Goal: Information Seeking & Learning: Learn about a topic

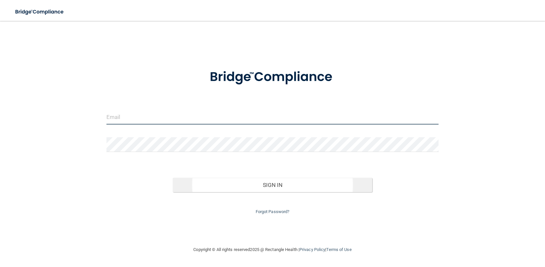
type input "[EMAIL_ADDRESS][DOMAIN_NAME]"
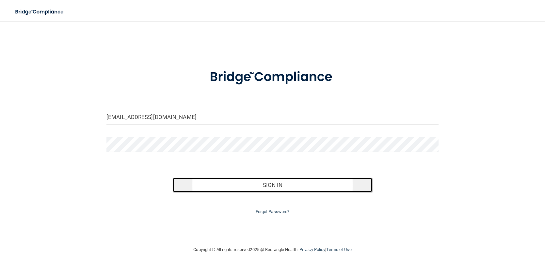
click at [290, 187] on button "Sign In" at bounding box center [272, 184] width 199 height 14
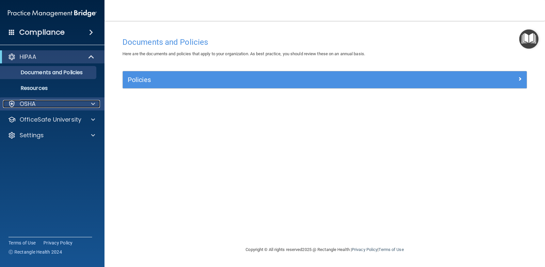
click at [66, 107] on div "OSHA" at bounding box center [43, 104] width 81 height 8
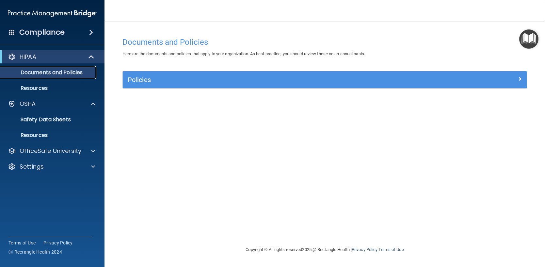
click at [28, 70] on p "Documents and Policies" at bounding box center [48, 72] width 89 height 7
click at [30, 73] on p "Documents and Policies" at bounding box center [48, 72] width 89 height 7
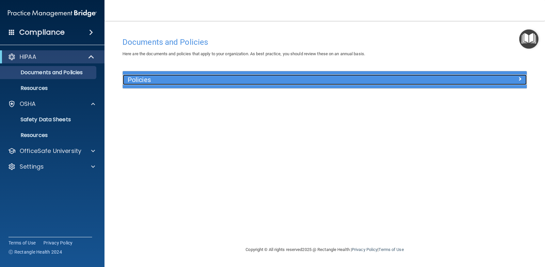
click at [512, 85] on div "Policies" at bounding box center [325, 79] width 404 height 10
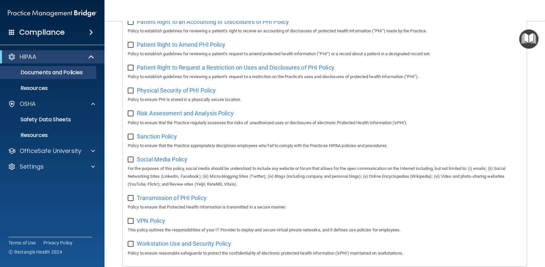
scroll to position [356, 0]
click at [10, 31] on span at bounding box center [12, 32] width 6 height 6
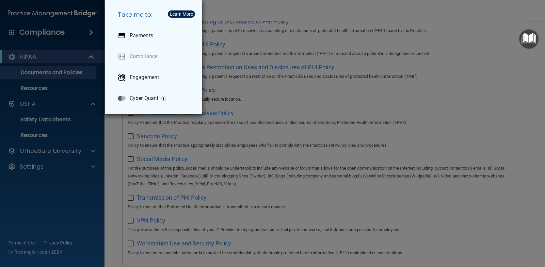
click at [45, 164] on div "Take me to: Payments Compliance Engagement Cyber Quant" at bounding box center [272, 133] width 545 height 267
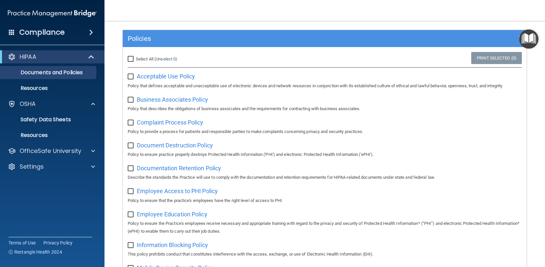
scroll to position [0, 0]
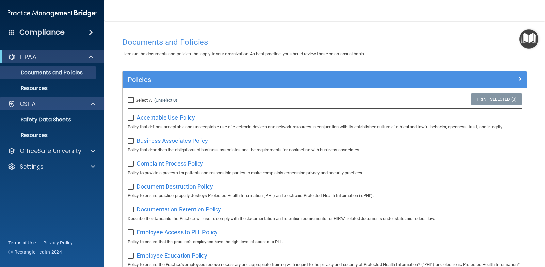
click at [59, 109] on div "OSHA" at bounding box center [52, 103] width 105 height 13
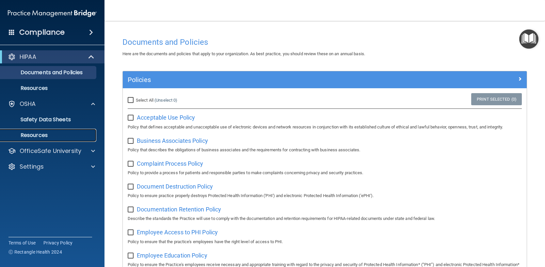
click at [42, 135] on p "Resources" at bounding box center [48, 135] width 89 height 7
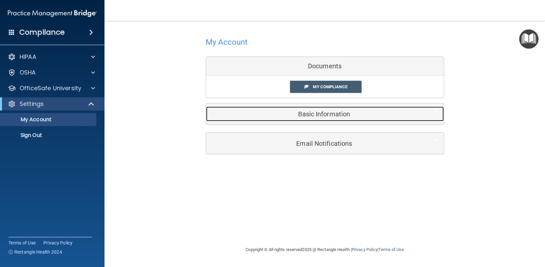
click at [333, 118] on div "Basic Information" at bounding box center [315, 113] width 218 height 15
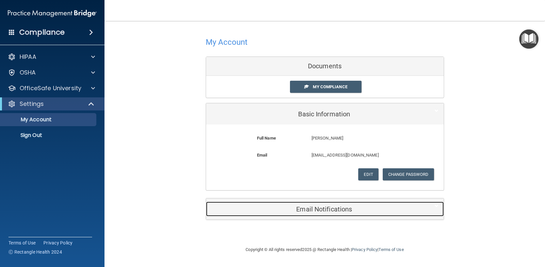
click at [321, 208] on h5 "Email Notifications" at bounding box center [315, 208] width 208 height 7
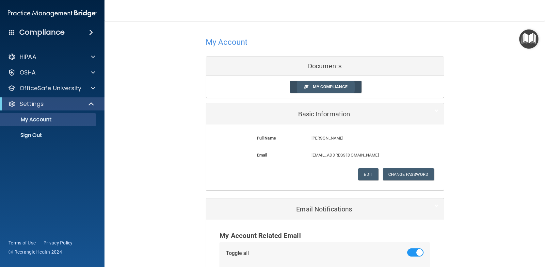
click at [324, 89] on span "My Compliance" at bounding box center [330, 86] width 34 height 5
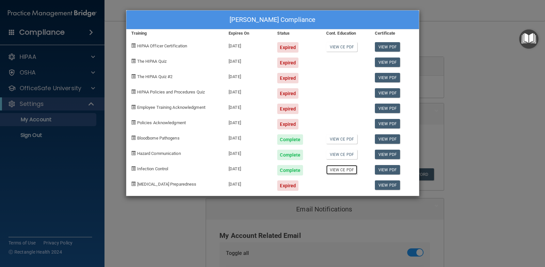
click at [345, 169] on link "View CE PDF" at bounding box center [341, 169] width 31 height 9
click at [349, 155] on link "View CE PDF" at bounding box center [341, 153] width 31 height 9
click at [335, 140] on link "View CE PDF" at bounding box center [341, 138] width 31 height 9
click at [337, 48] on link "View CE PDF" at bounding box center [341, 46] width 31 height 9
click at [388, 61] on link "View PDF" at bounding box center [387, 61] width 25 height 9
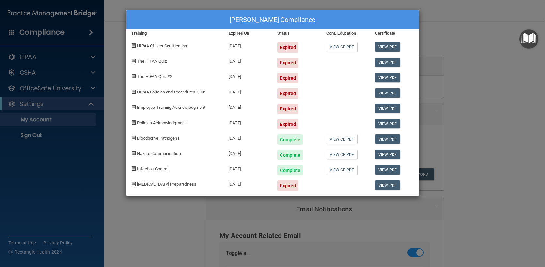
click at [408, 15] on div "[PERSON_NAME] Compliance" at bounding box center [272, 19] width 292 height 19
click at [302, 262] on div "[PERSON_NAME] Compliance Training Expires On Status Cont. Education Certificate…" at bounding box center [272, 133] width 545 height 267
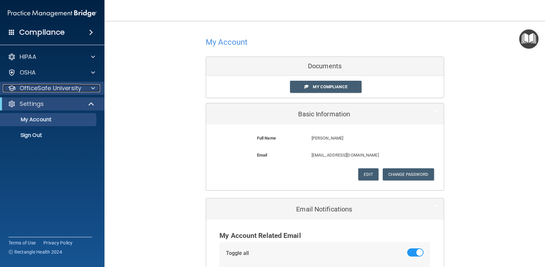
click at [98, 86] on div at bounding box center [92, 88] width 16 height 8
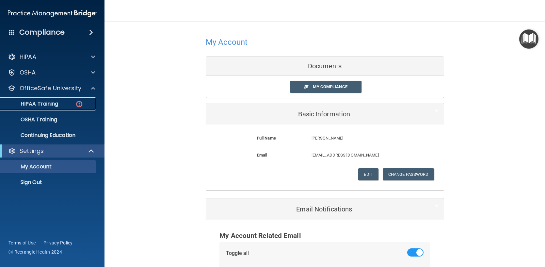
click at [86, 103] on div "HIPAA Training" at bounding box center [48, 103] width 89 height 7
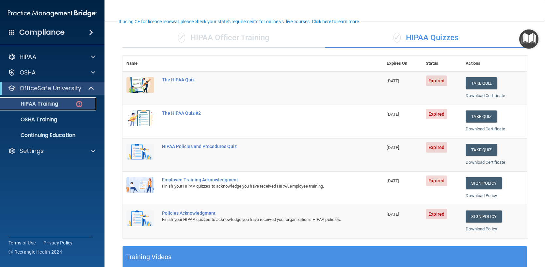
scroll to position [45, 0]
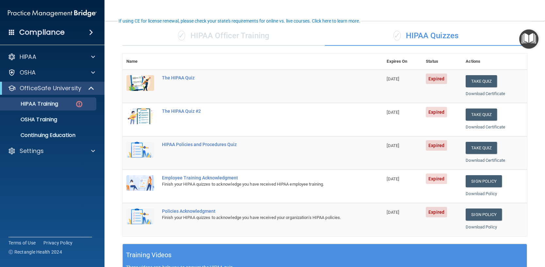
click at [262, 38] on div "✓ HIPAA Officer Training" at bounding box center [223, 36] width 202 height 20
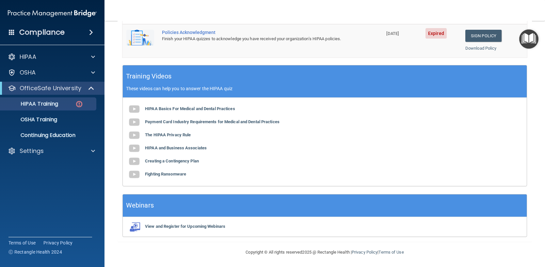
scroll to position [0, 0]
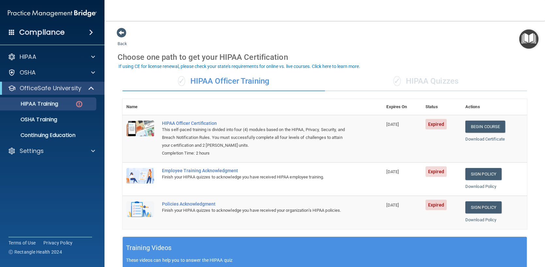
click at [412, 88] on div "✓ HIPAA Quizzes" at bounding box center [426, 81] width 202 height 20
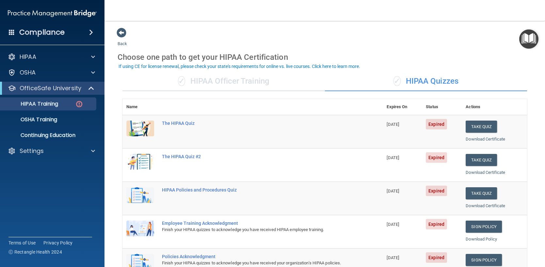
click at [335, 67] on div "If using CE for license renewal, please check your state's requirements for onl…" at bounding box center [238, 66] width 241 height 5
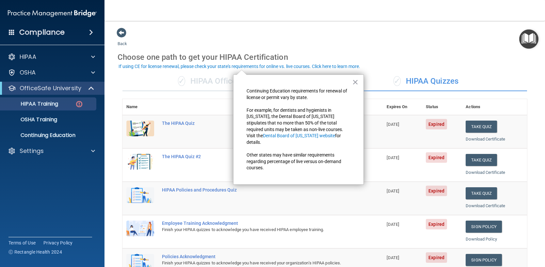
click at [335, 67] on div "If using CE for license renewal, please check your state's requirements for onl…" at bounding box center [238, 66] width 241 height 5
